Goal: Information Seeking & Learning: Find specific fact

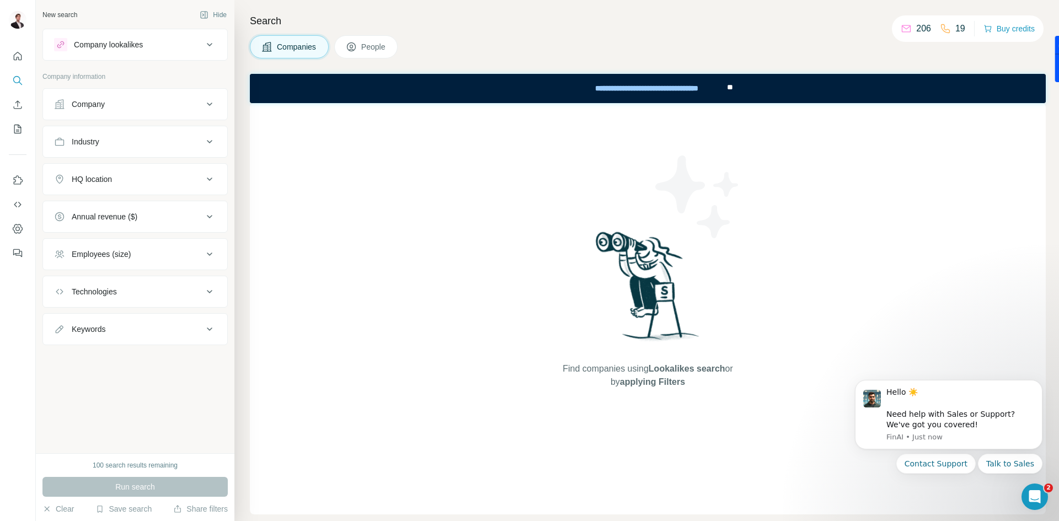
click at [126, 98] on button "Company" at bounding box center [135, 104] width 184 height 26
click at [164, 133] on input "text" at bounding box center [135, 132] width 162 height 20
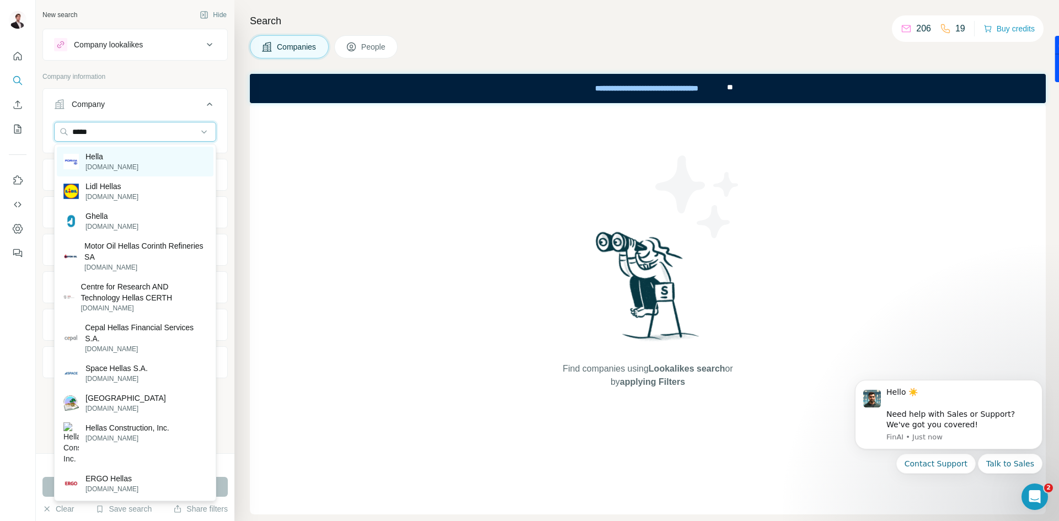
type input "*****"
click at [168, 165] on div "Hella [DOMAIN_NAME]" at bounding box center [135, 162] width 157 height 30
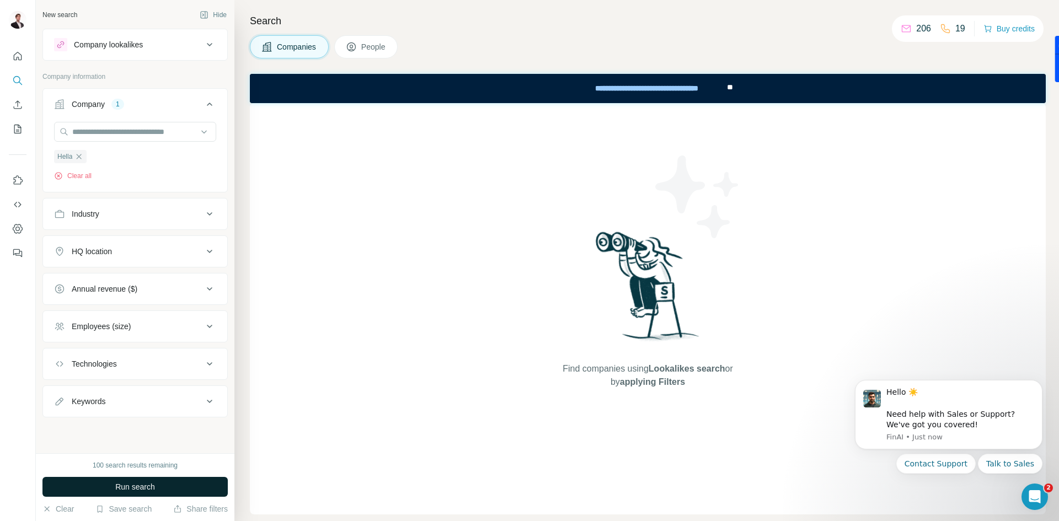
click at [136, 486] on span "Run search" at bounding box center [135, 486] width 40 height 11
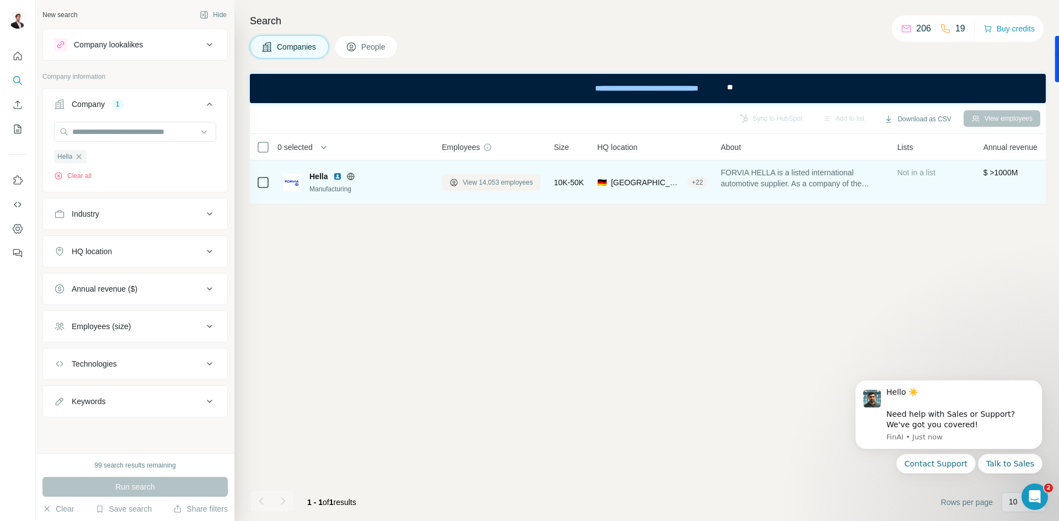
click at [476, 180] on span "View 14,053 employees" at bounding box center [498, 183] width 70 height 10
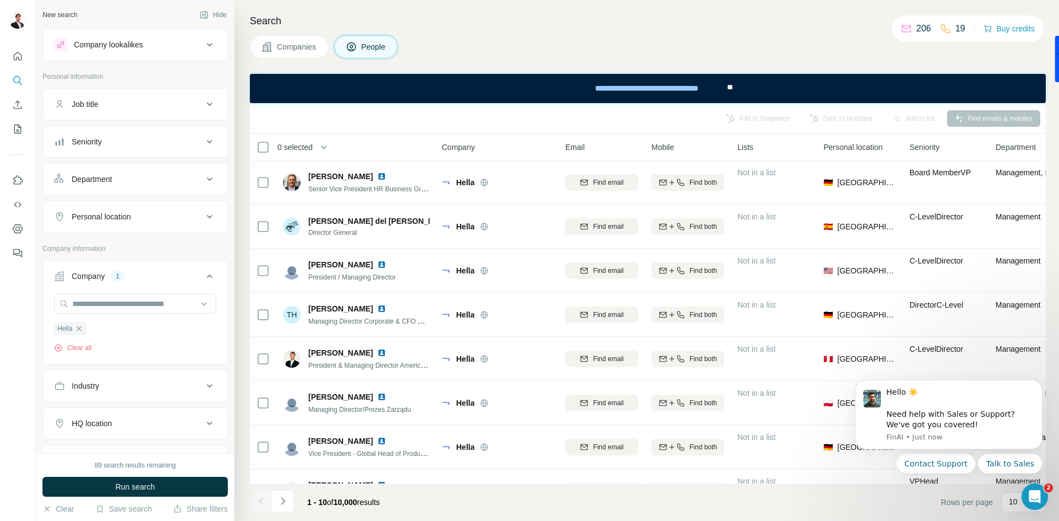
click at [145, 223] on button "Personal location" at bounding box center [135, 216] width 184 height 26
click at [147, 238] on input "text" at bounding box center [135, 244] width 162 height 20
type input "***"
click at [142, 277] on div "🇨🇿 [GEOGRAPHIC_DATA]" at bounding box center [130, 273] width 135 height 13
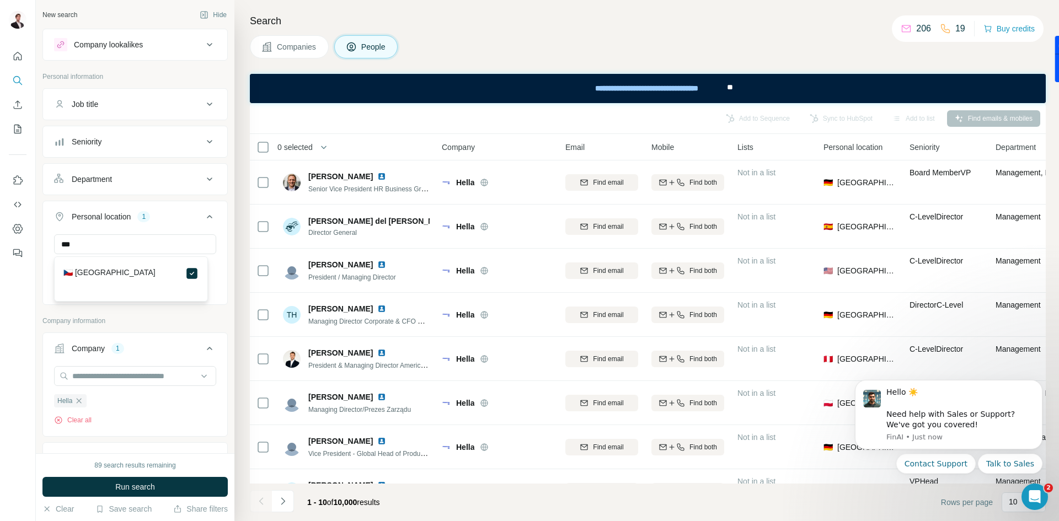
click at [165, 308] on div "Company lookalikes Personal information Job title Seniority Department Personal…" at bounding box center [134, 375] width 185 height 692
click at [133, 489] on span "Run search" at bounding box center [135, 486] width 40 height 11
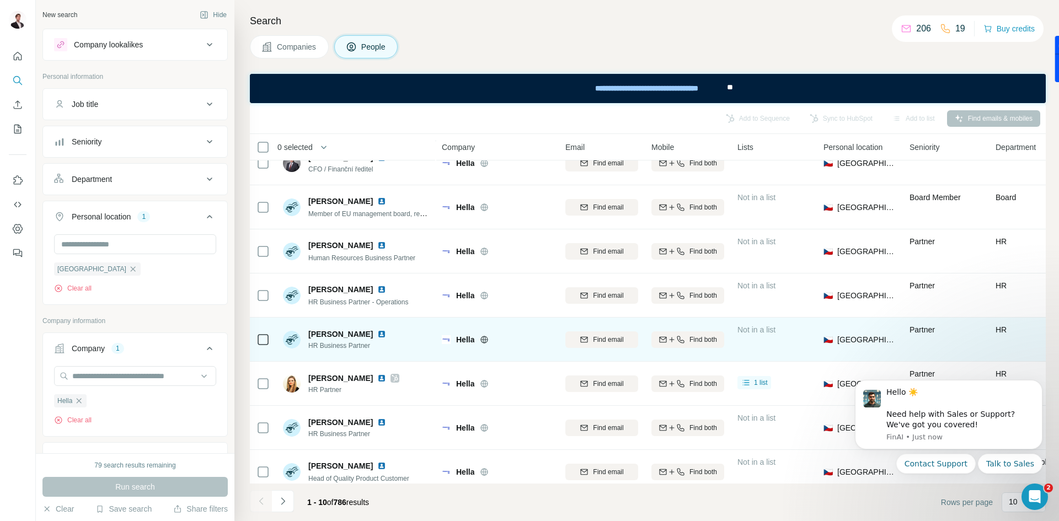
scroll to position [123, 0]
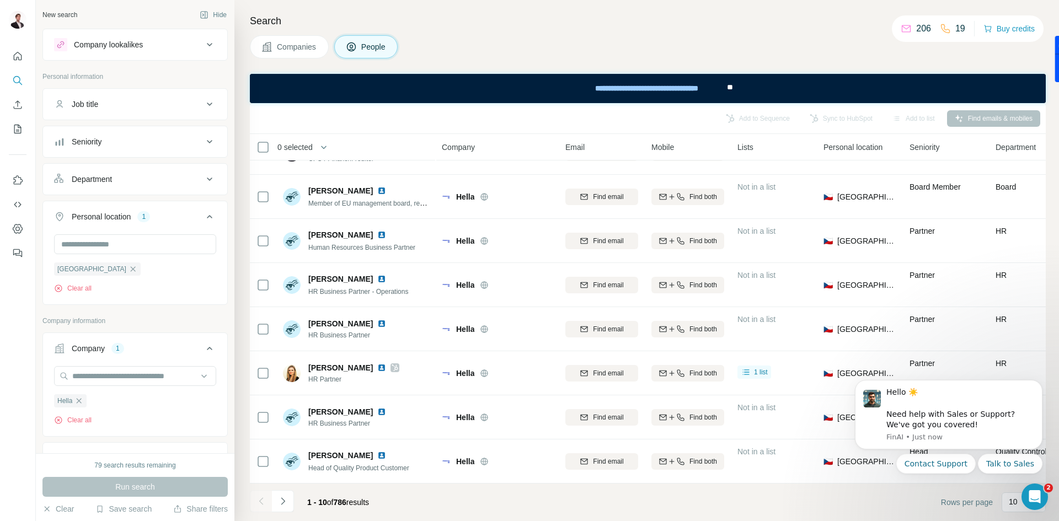
click at [878, 517] on footer "1 - 10 of 786 results Rows per page 10" at bounding box center [648, 502] width 796 height 37
click at [1033, 497] on icon "Open Intercom Messenger" at bounding box center [1033, 495] width 18 height 18
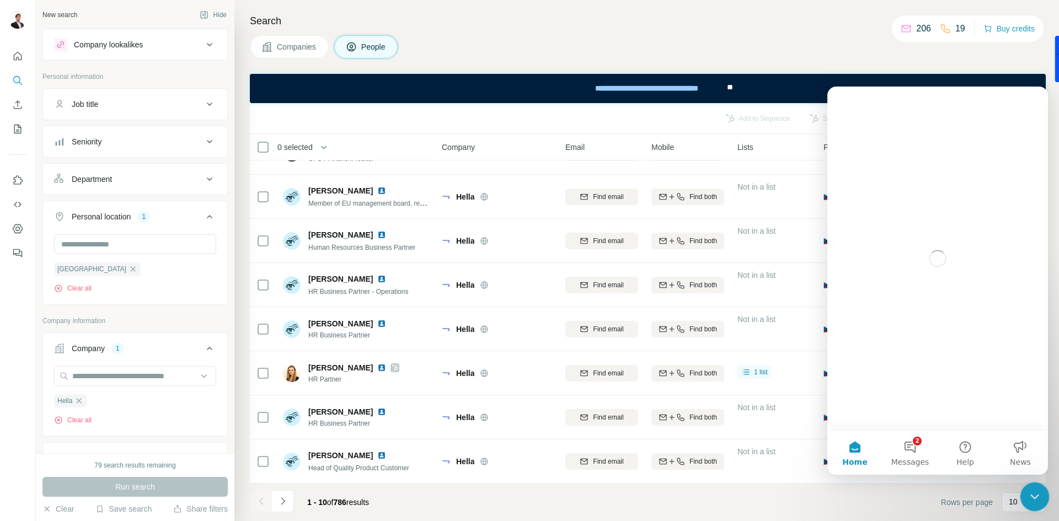
scroll to position [0, 0]
click at [1033, 497] on icon "Close Intercom Messenger" at bounding box center [1032, 494] width 13 height 13
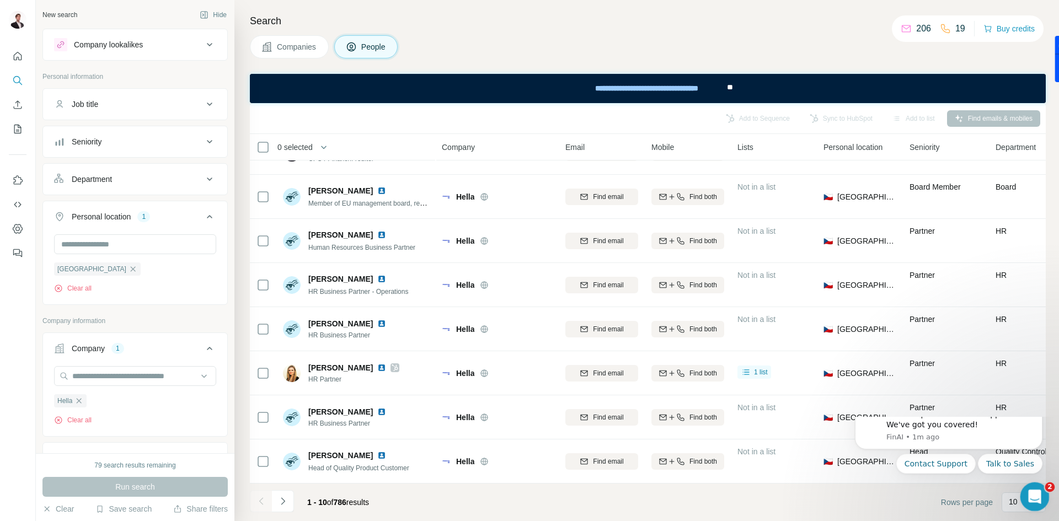
click at [1030, 498] on icon "Open Intercom Messenger" at bounding box center [1033, 495] width 18 height 18
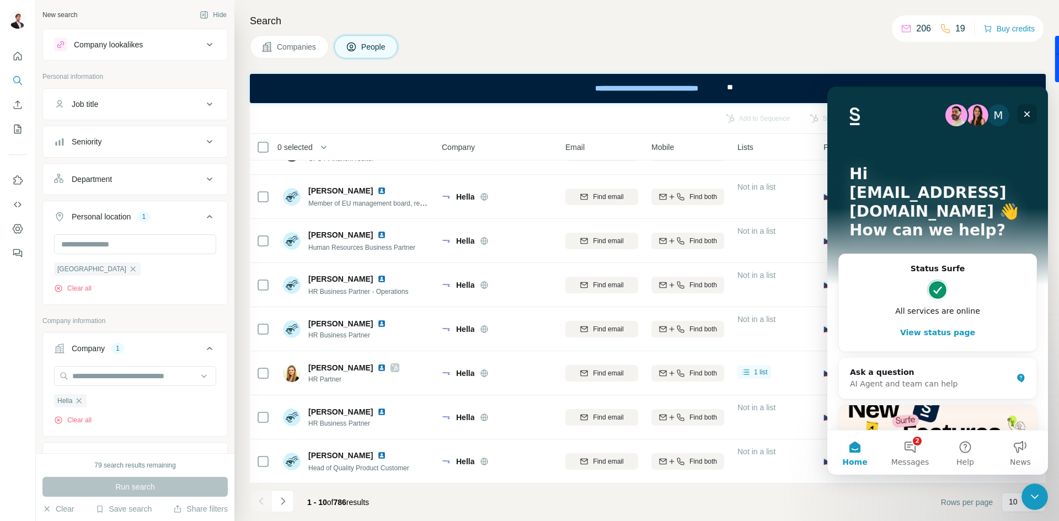
click at [1033, 115] on div "Close" at bounding box center [1027, 114] width 20 height 20
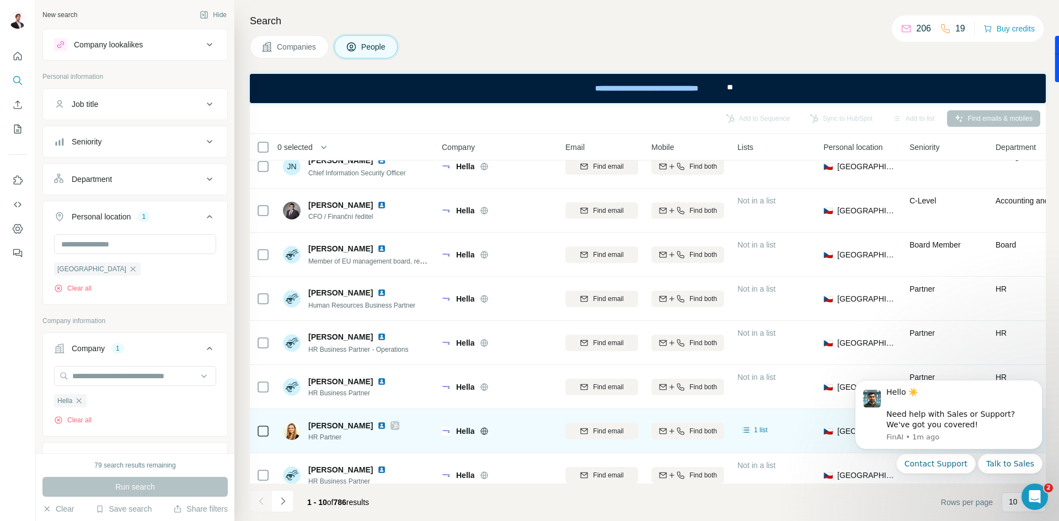
scroll to position [123, 0]
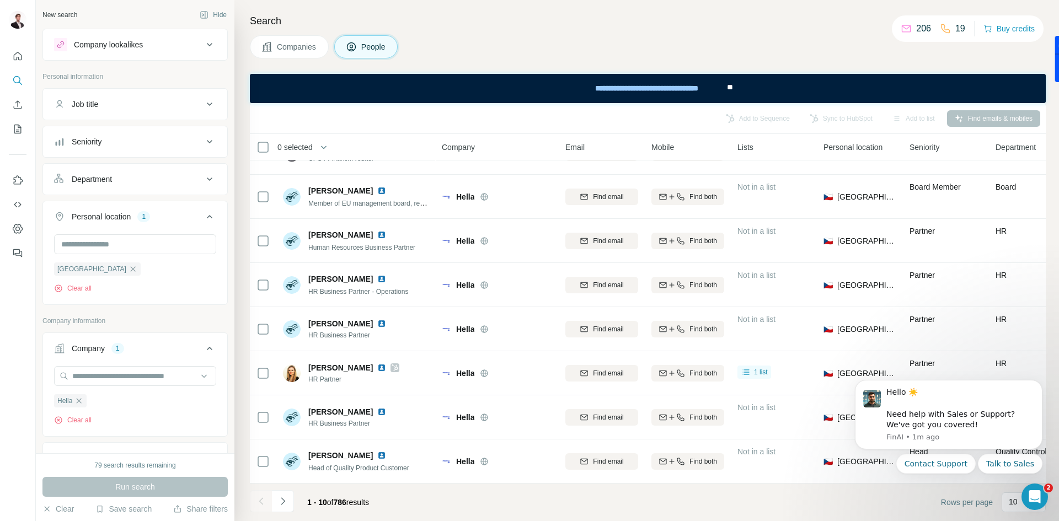
click at [1005, 507] on body "Hello ☀️ ​ Need help with Sales or Support? We've got you covered! [GEOGRAPHIC_…" at bounding box center [948, 440] width 212 height 141
drag, startPoint x: 1036, startPoint y: 501, endPoint x: 870, endPoint y: 466, distance: 170.1
click at [1019, 482] on html at bounding box center [1032, 495] width 26 height 26
drag, startPoint x: 12, startPoint y: 11, endPoint x: 996, endPoint y: 516, distance: 1106.6
click at [890, 517] on footer "1 - 10 of 786 results Rows per page 10" at bounding box center [648, 502] width 796 height 37
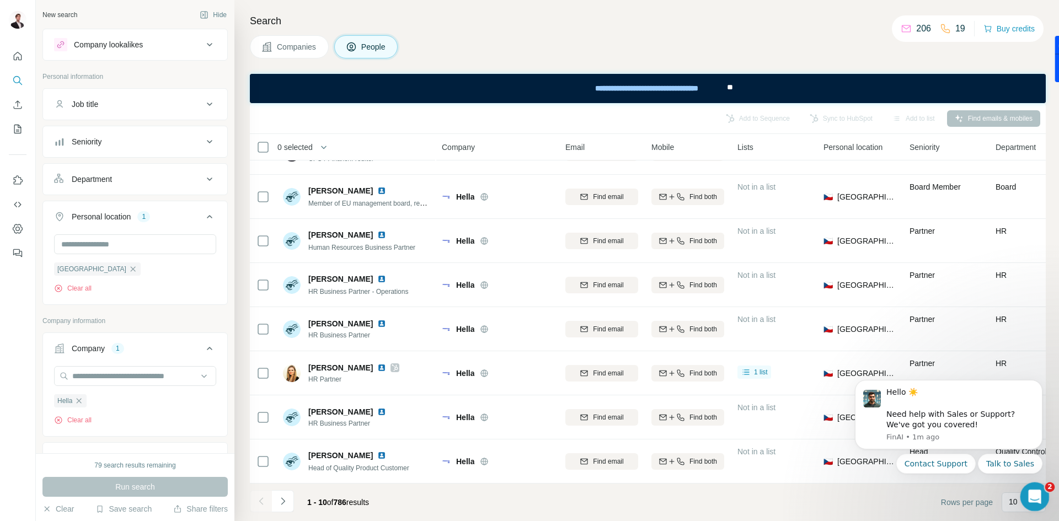
click at [1033, 491] on icon "Open Intercom Messenger" at bounding box center [1033, 495] width 18 height 18
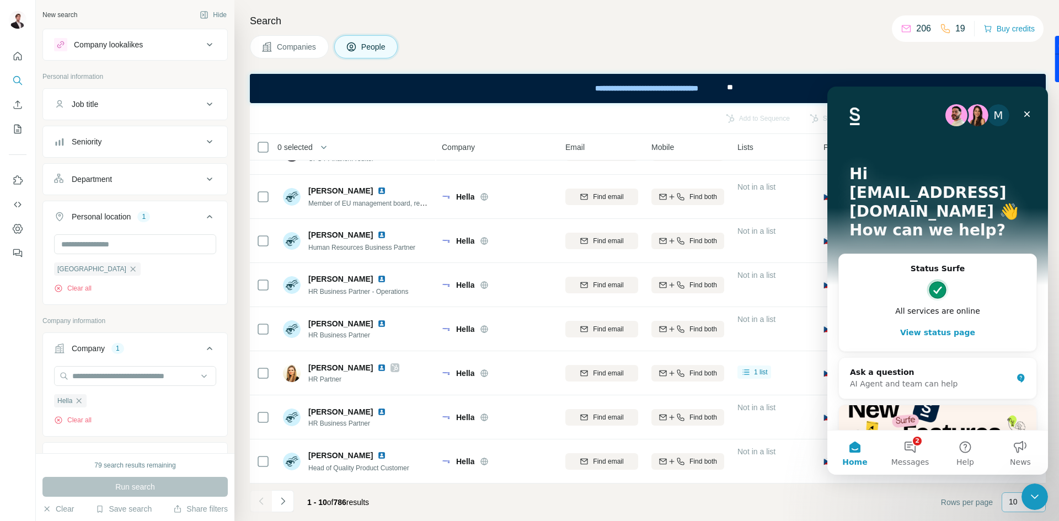
click at [1017, 500] on p "10" at bounding box center [1012, 501] width 9 height 11
click at [901, 450] on button "2 Messages" at bounding box center [909, 453] width 55 height 44
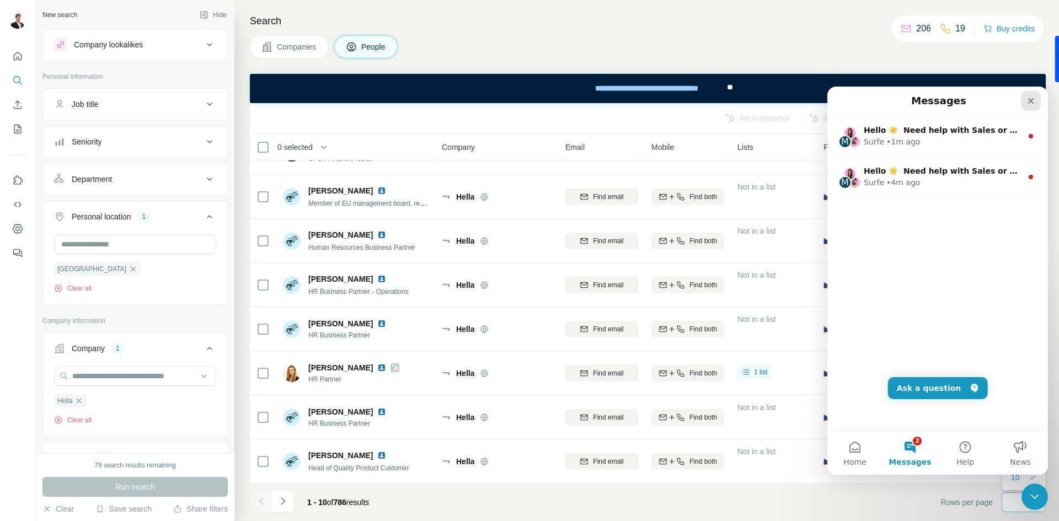
click at [1025, 104] on div "Close" at bounding box center [1030, 101] width 20 height 20
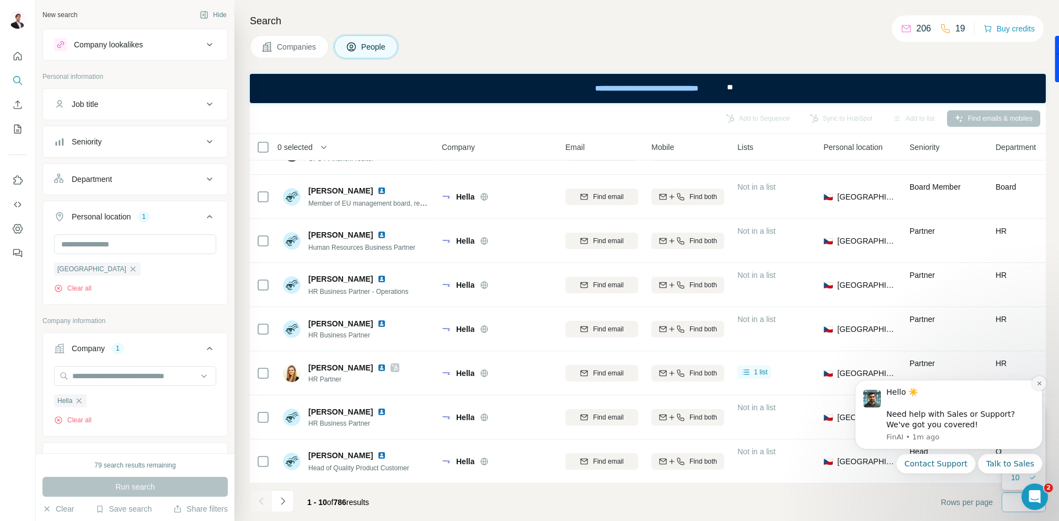
click at [1039, 382] on icon "Dismiss notification" at bounding box center [1039, 383] width 6 height 6
click at [1039, 388] on button "Dismiss notification" at bounding box center [1039, 383] width 14 height 14
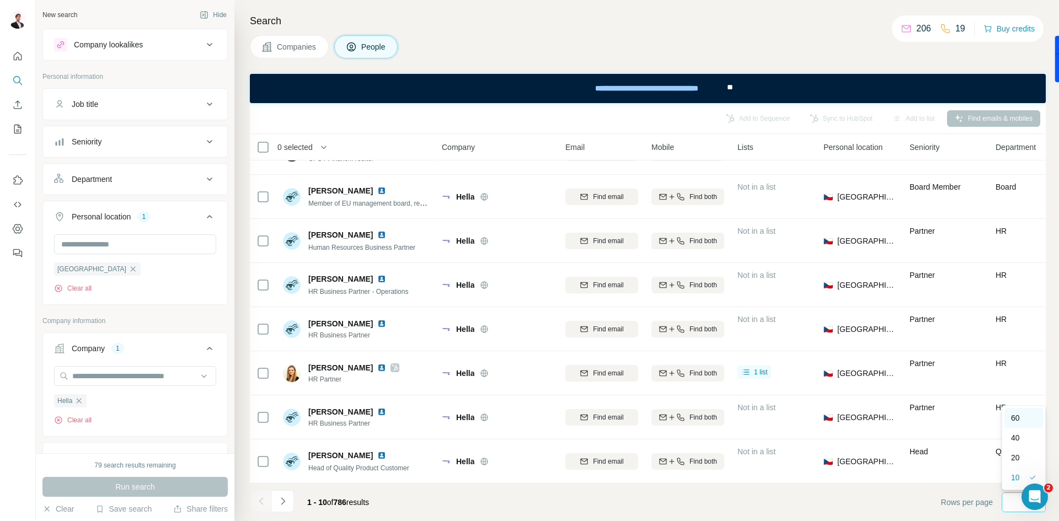
click at [1030, 417] on div "60" at bounding box center [1023, 417] width 25 height 11
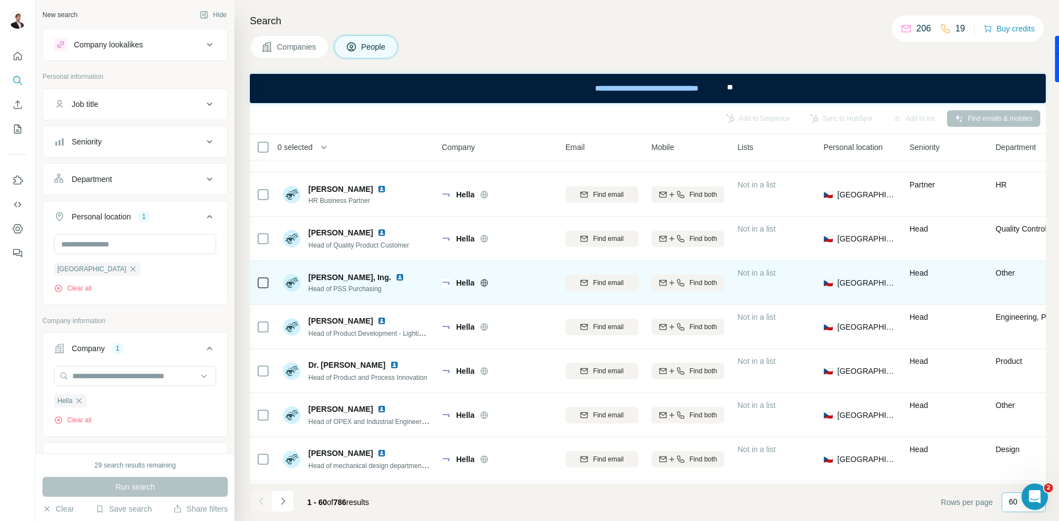
scroll to position [386, 0]
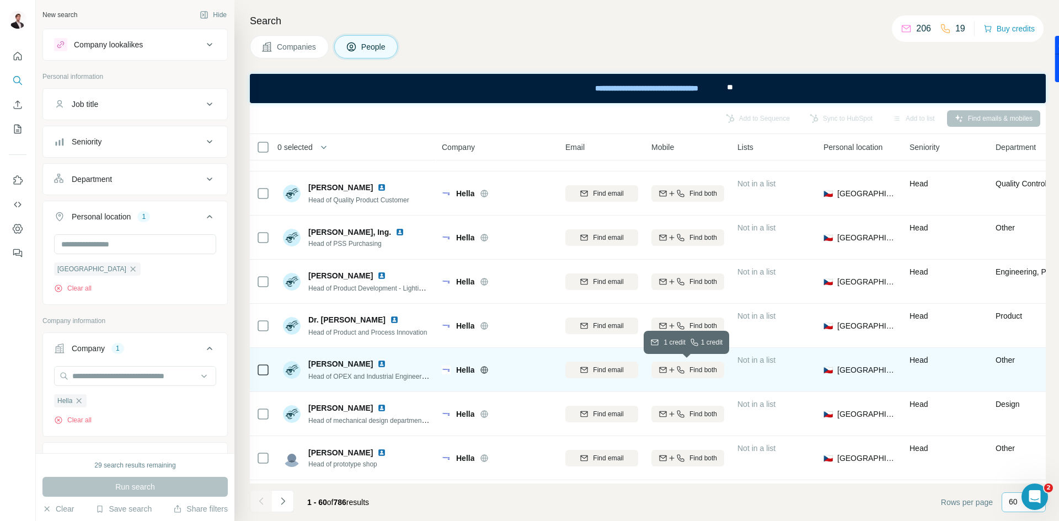
click at [681, 367] on icon "button" at bounding box center [680, 370] width 9 height 9
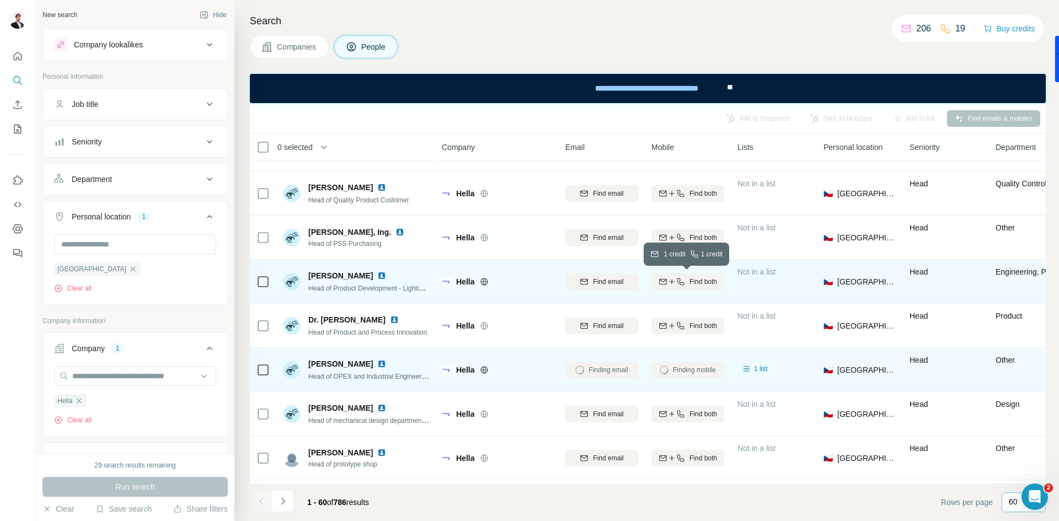
click at [684, 277] on div "Find both" at bounding box center [687, 282] width 73 height 10
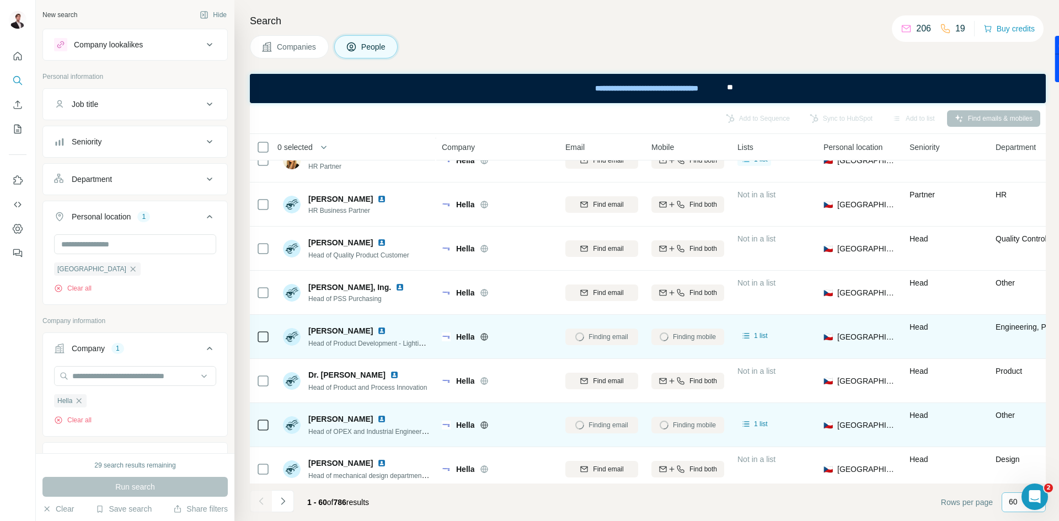
scroll to position [496, 0]
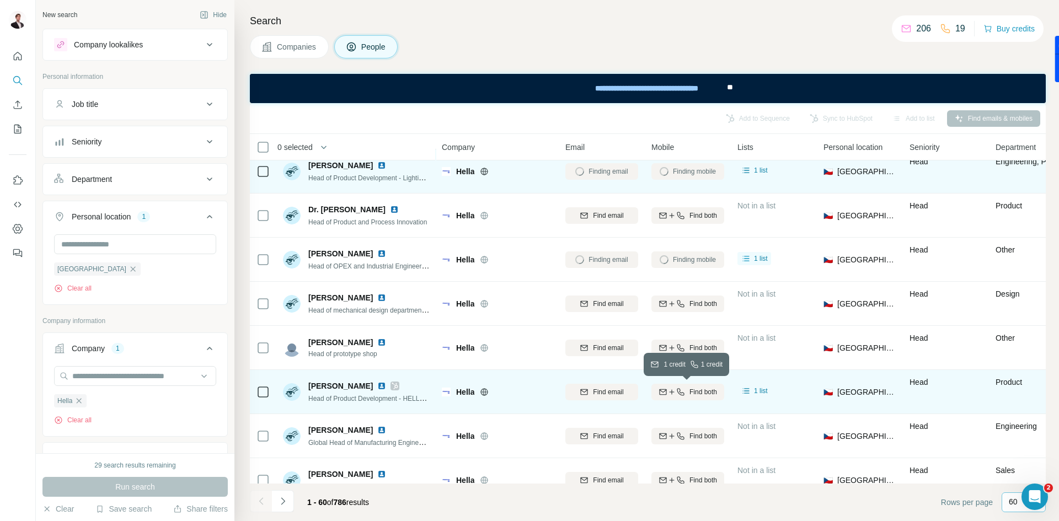
click at [680, 390] on icon "button" at bounding box center [680, 392] width 9 height 9
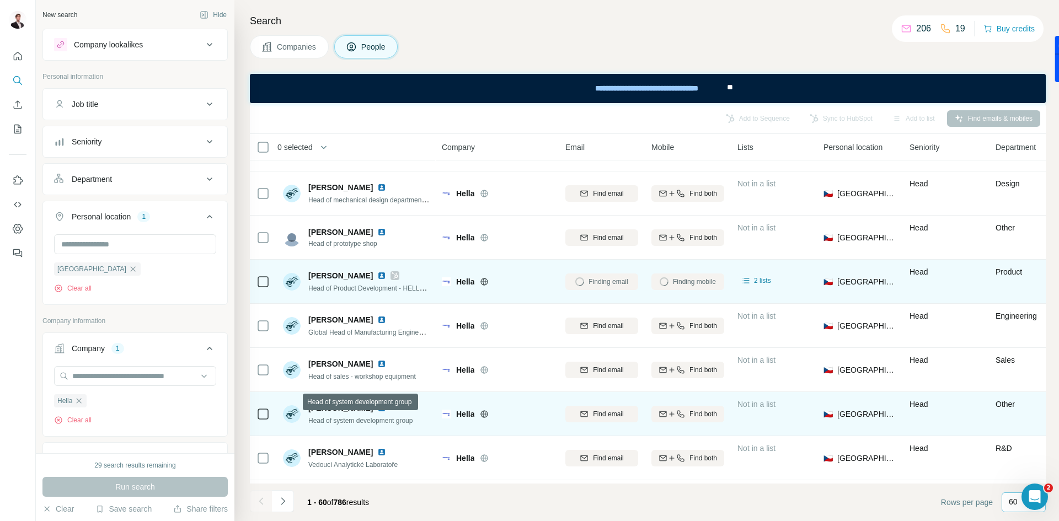
scroll to position [662, 0]
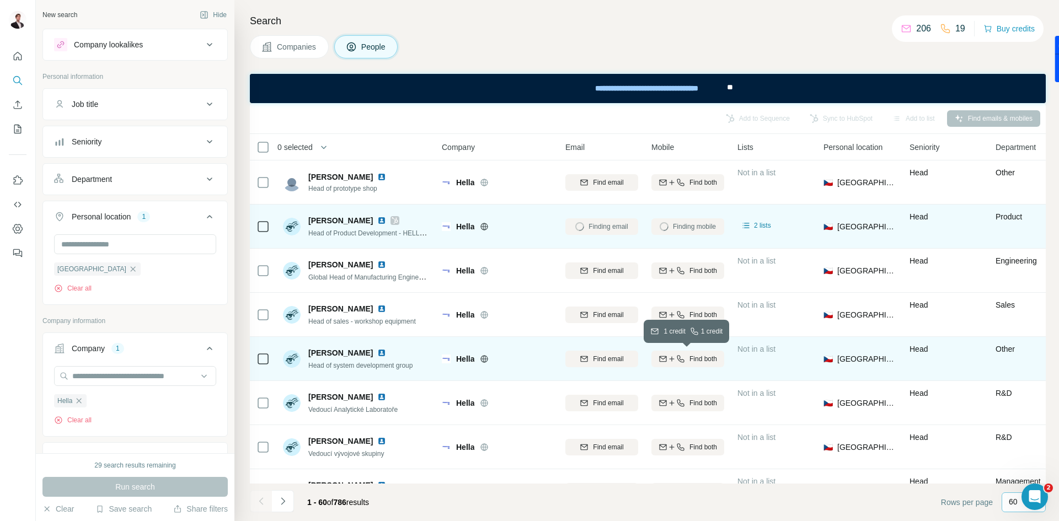
click at [684, 358] on div "Find both" at bounding box center [687, 359] width 73 height 10
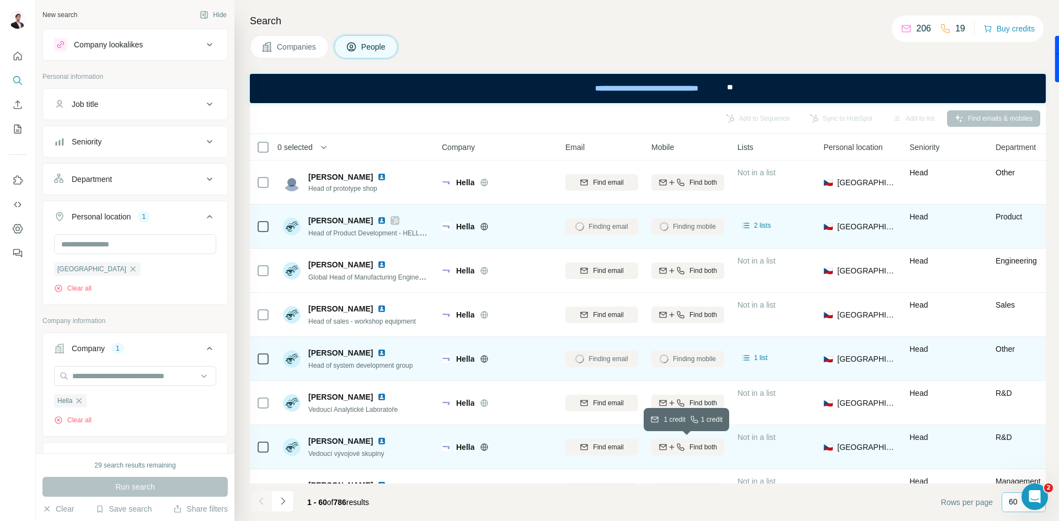
click at [671, 445] on icon "button" at bounding box center [671, 447] width 9 height 9
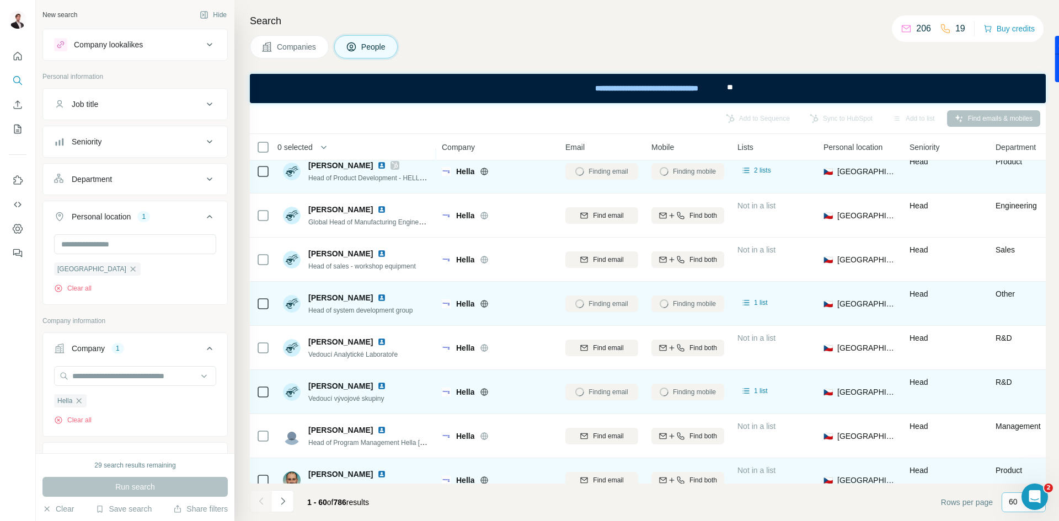
scroll to position [772, 0]
